Goal: Information Seeking & Learning: Learn about a topic

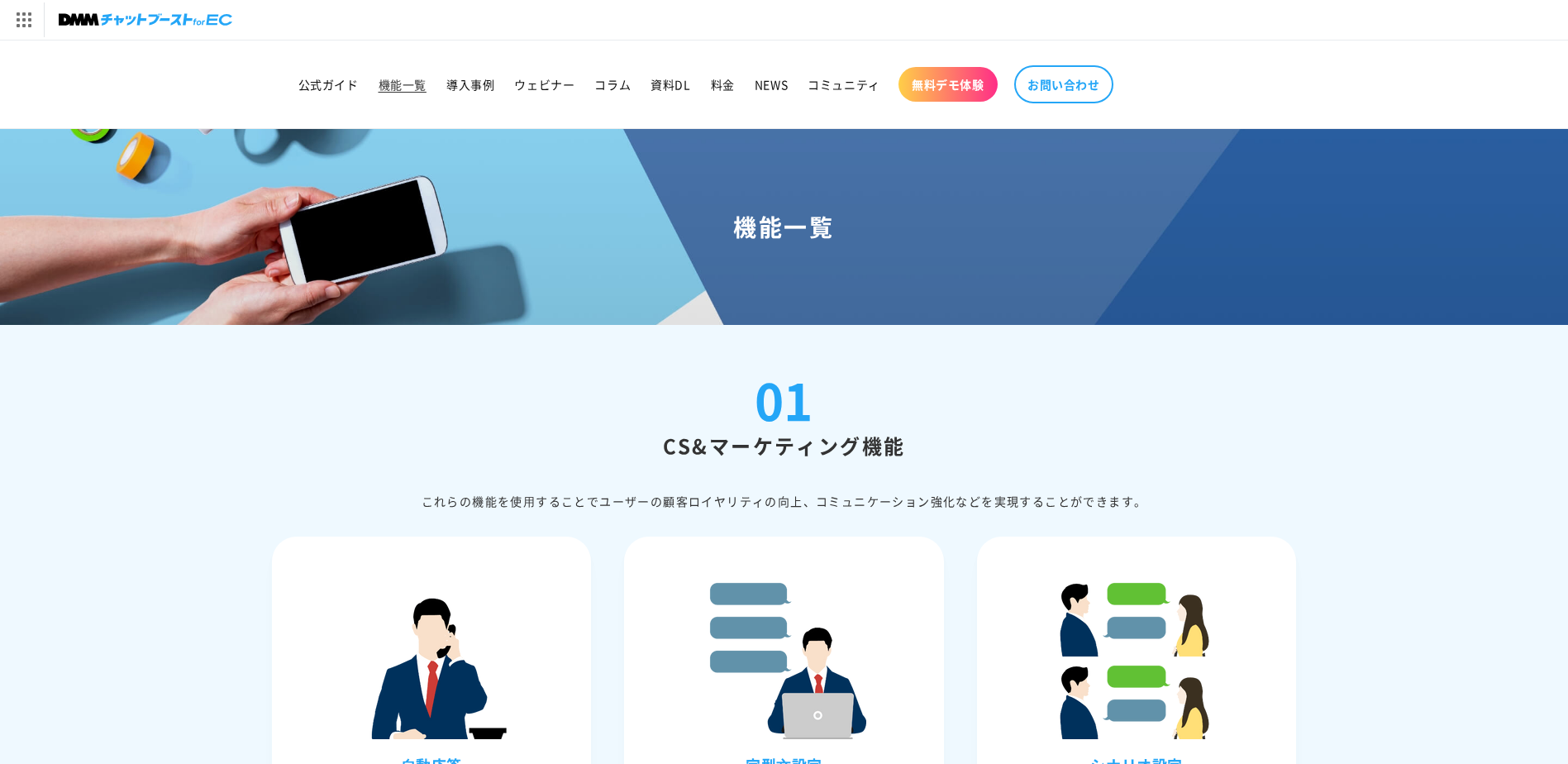
click at [165, 23] on img at bounding box center [145, 19] width 174 height 23
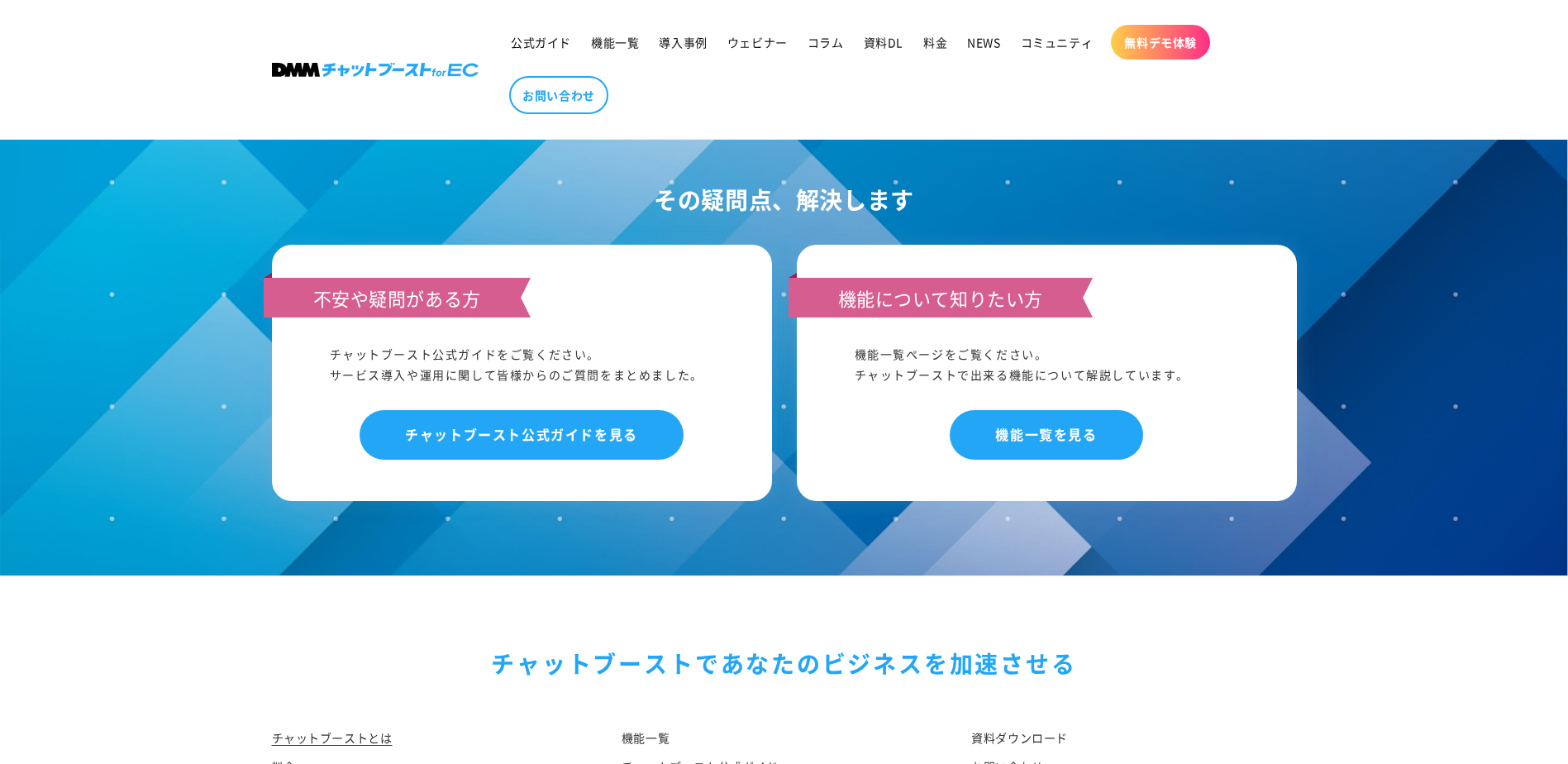
scroll to position [8592, 0]
